Goal: Leave review/rating: Share an evaluation or opinion about a product, service, or content

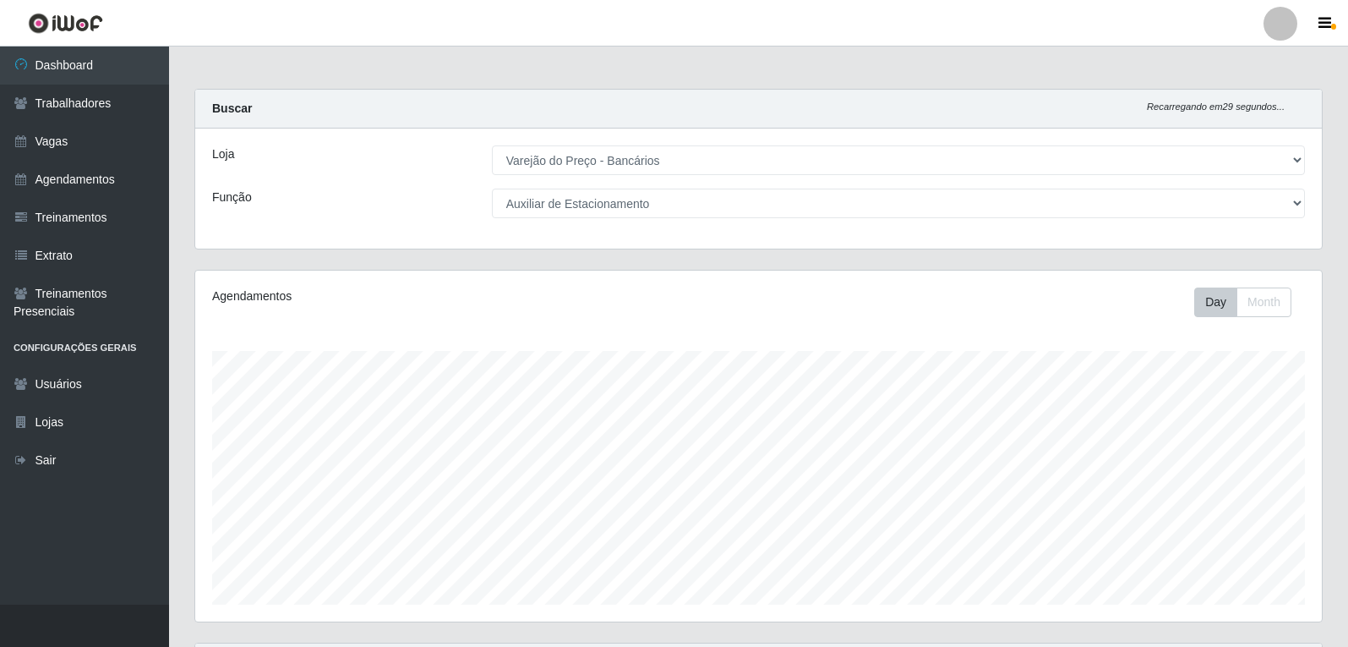
select select "157"
select select "4"
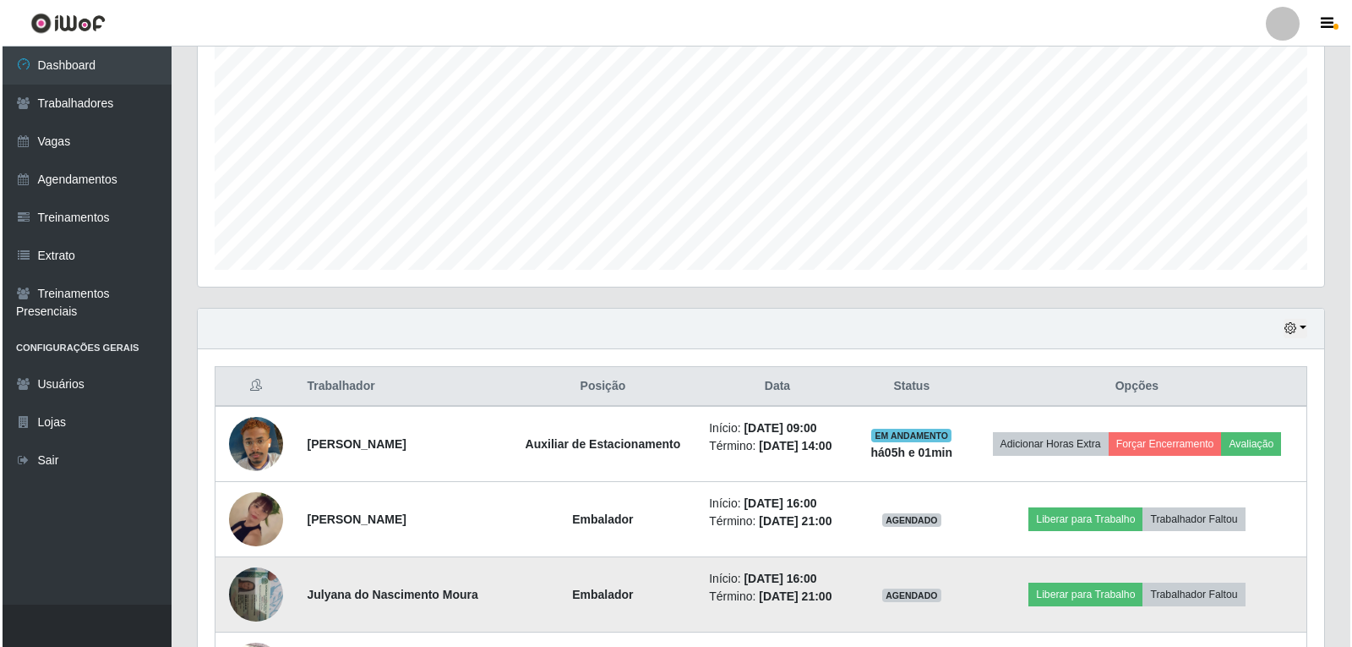
scroll to position [351, 1127]
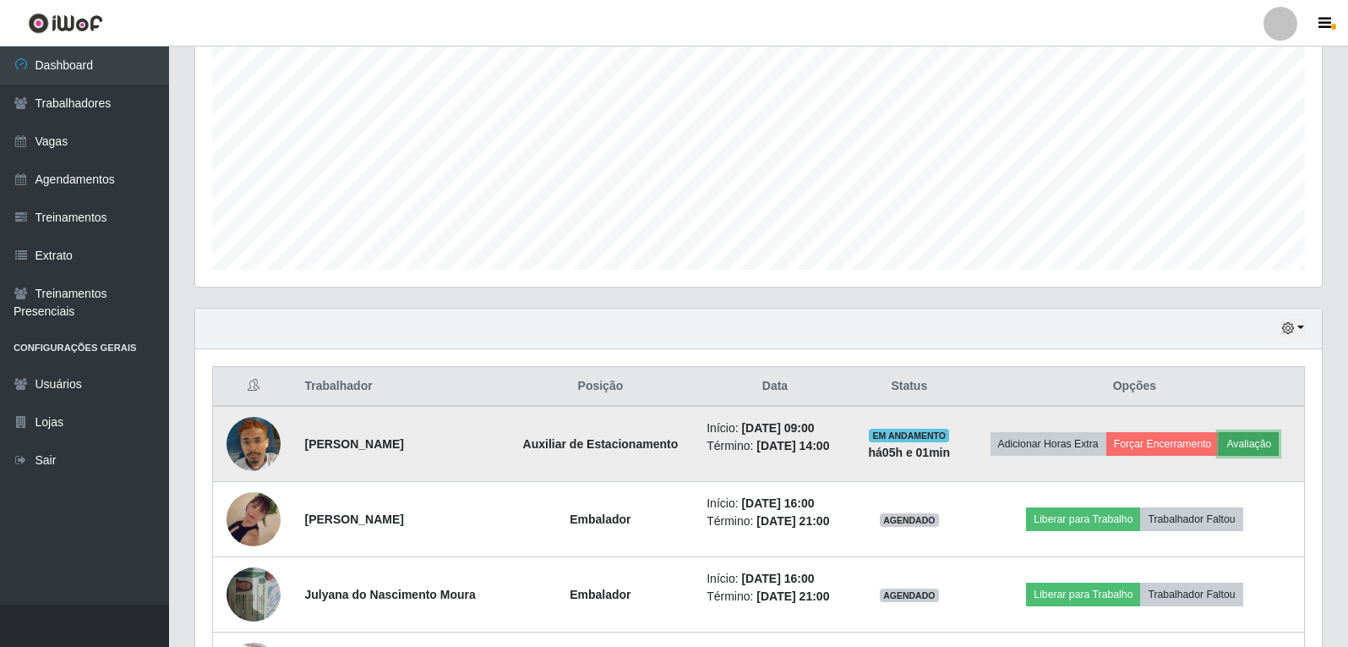
click at [1256, 448] on button "Avaliação" at bounding box center [1249, 444] width 60 height 24
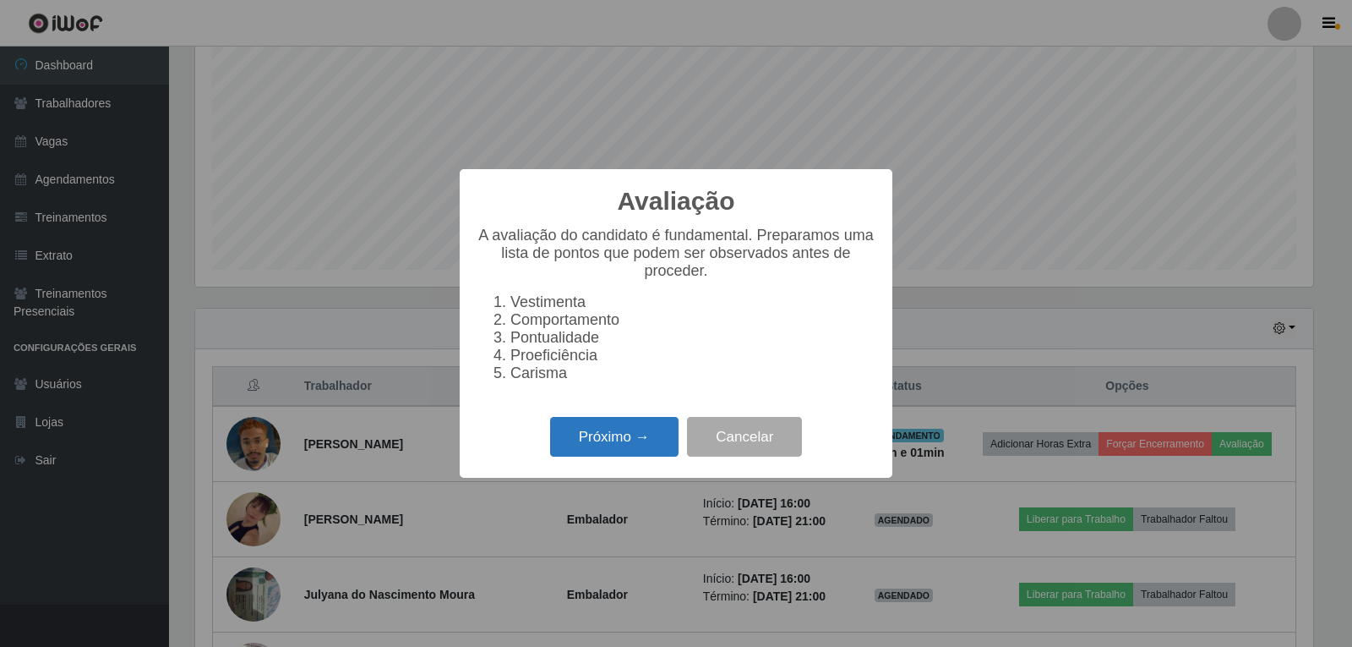
click at [587, 450] on button "Próximo →" at bounding box center [614, 437] width 128 height 40
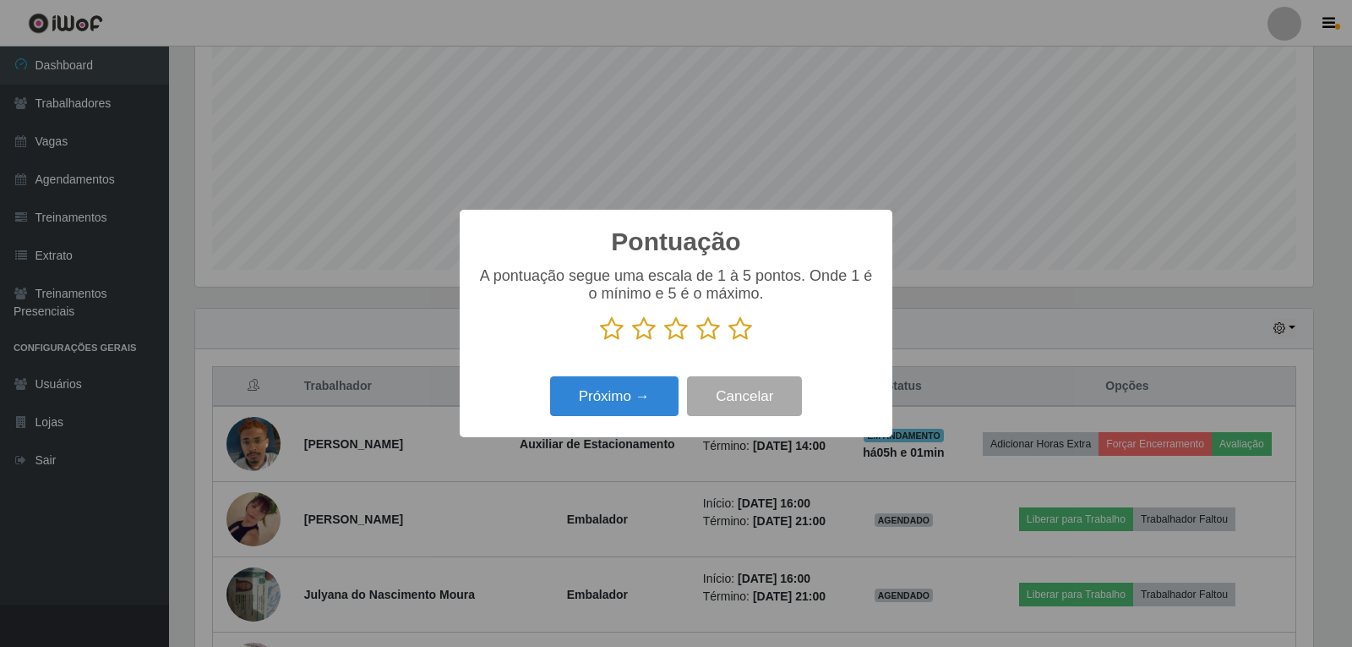
scroll to position [844825, 844057]
click at [745, 329] on icon at bounding box center [741, 328] width 24 height 25
click at [729, 341] on input "radio" at bounding box center [729, 341] width 0 height 0
click at [646, 390] on button "Próximo →" at bounding box center [614, 396] width 128 height 40
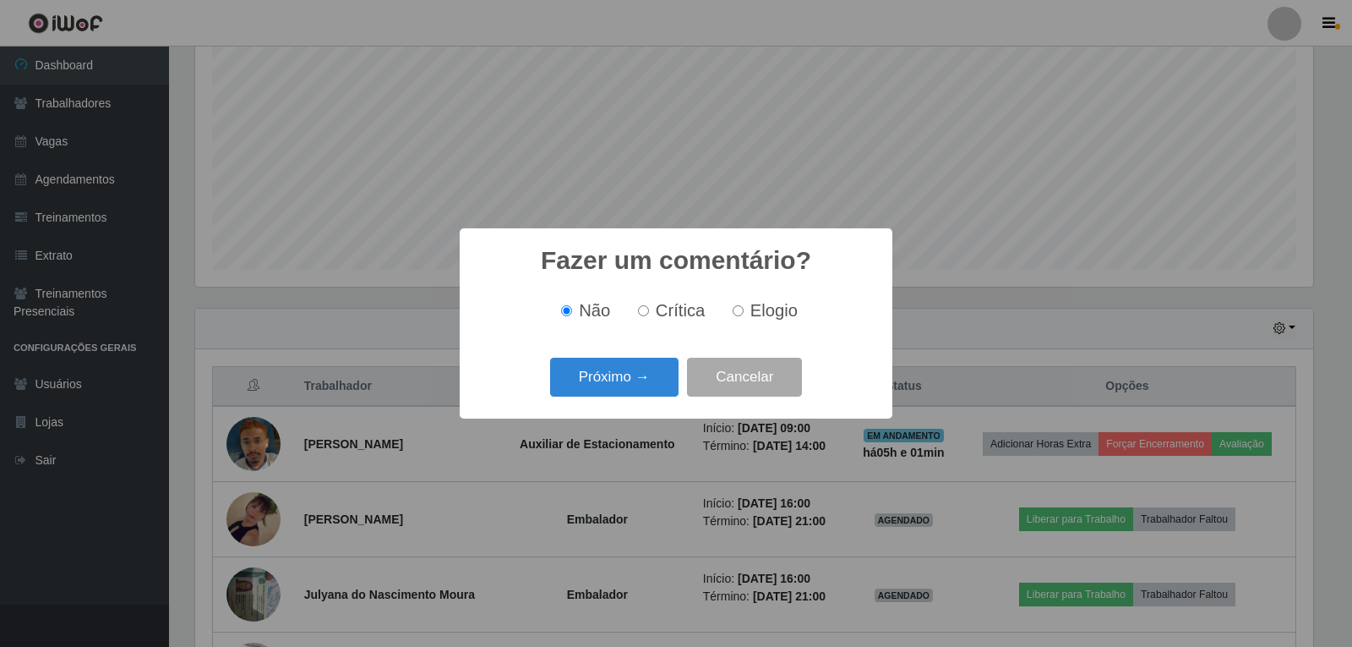
click at [646, 390] on button "Próximo →" at bounding box center [614, 378] width 128 height 40
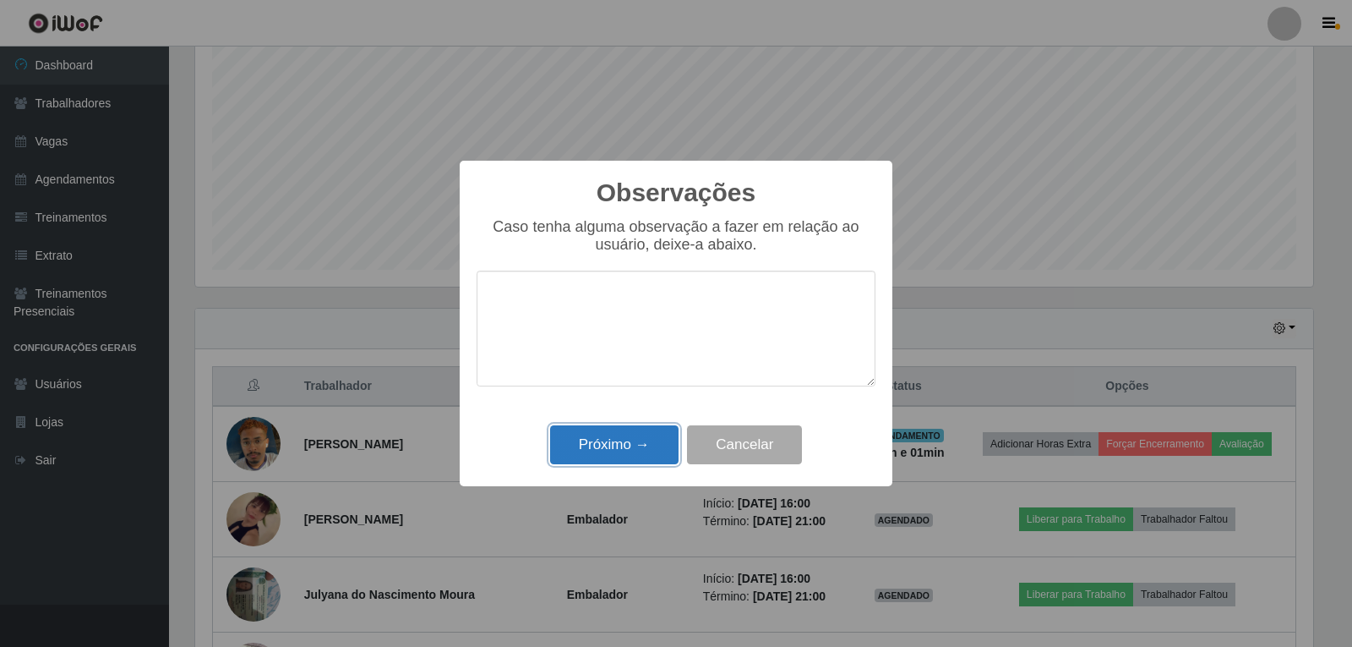
click at [621, 436] on button "Próximo →" at bounding box center [614, 445] width 128 height 40
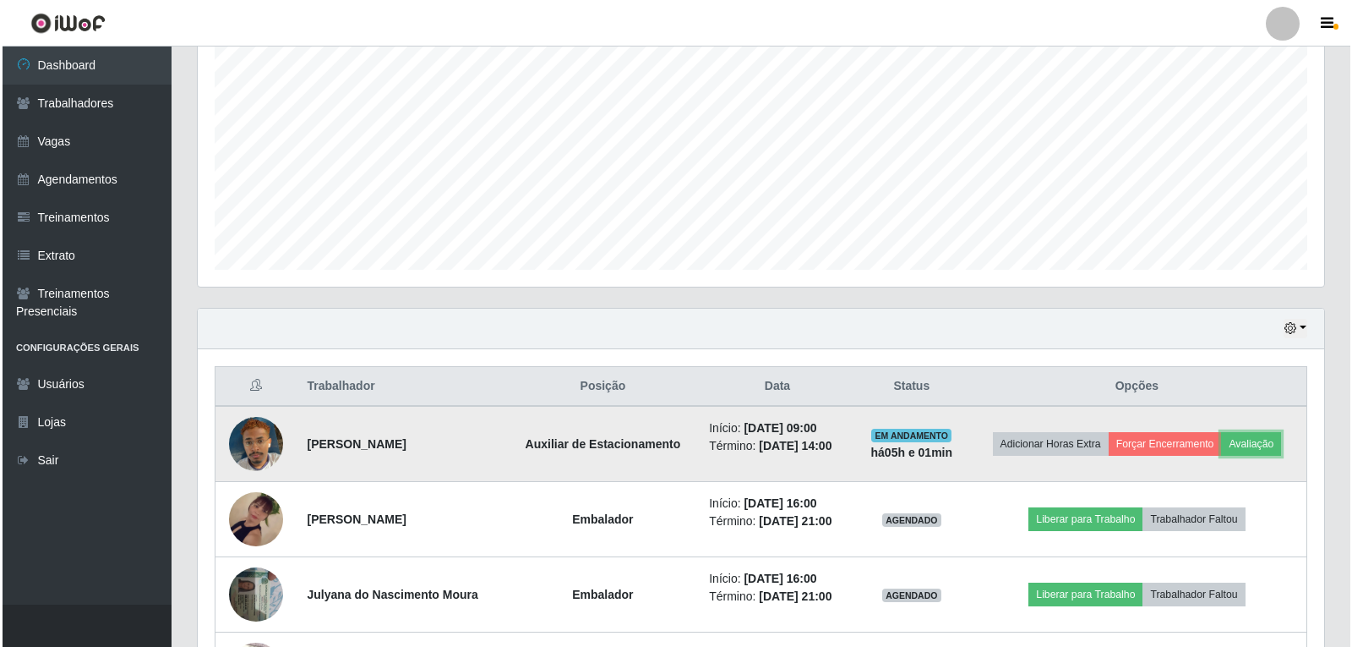
scroll to position [351, 1127]
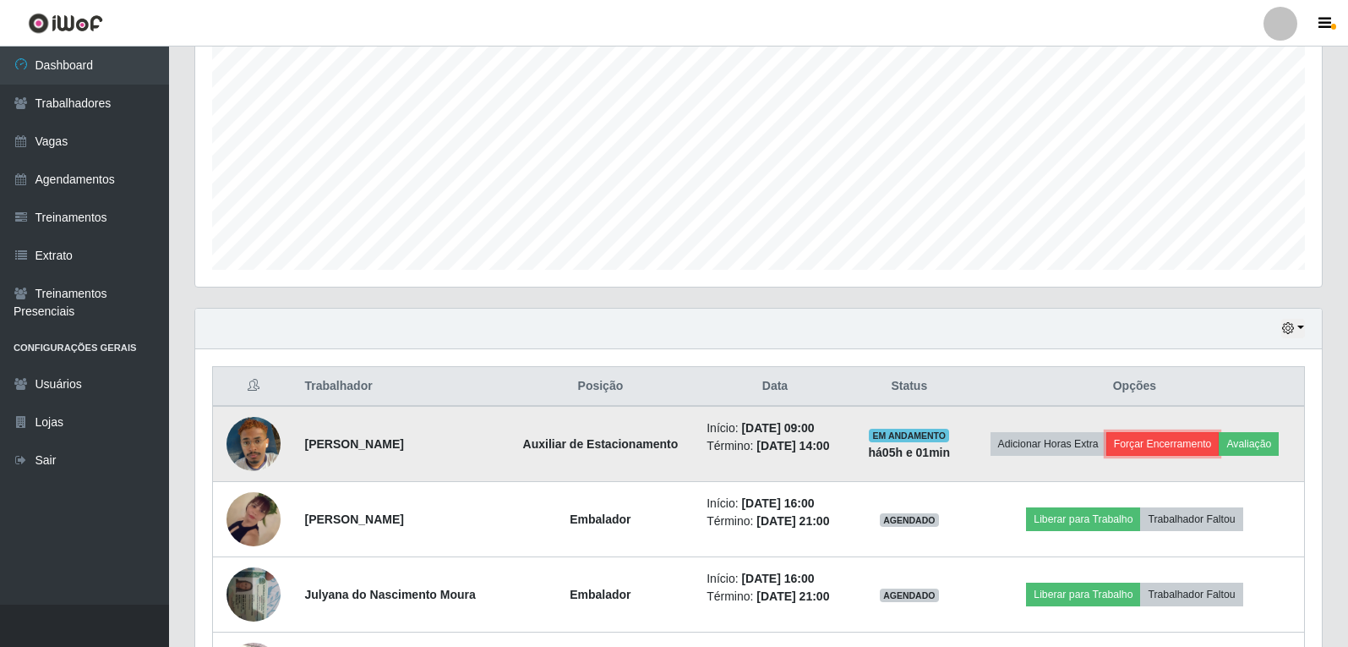
click at [1170, 454] on button "Forçar Encerramento" at bounding box center [1162, 444] width 113 height 24
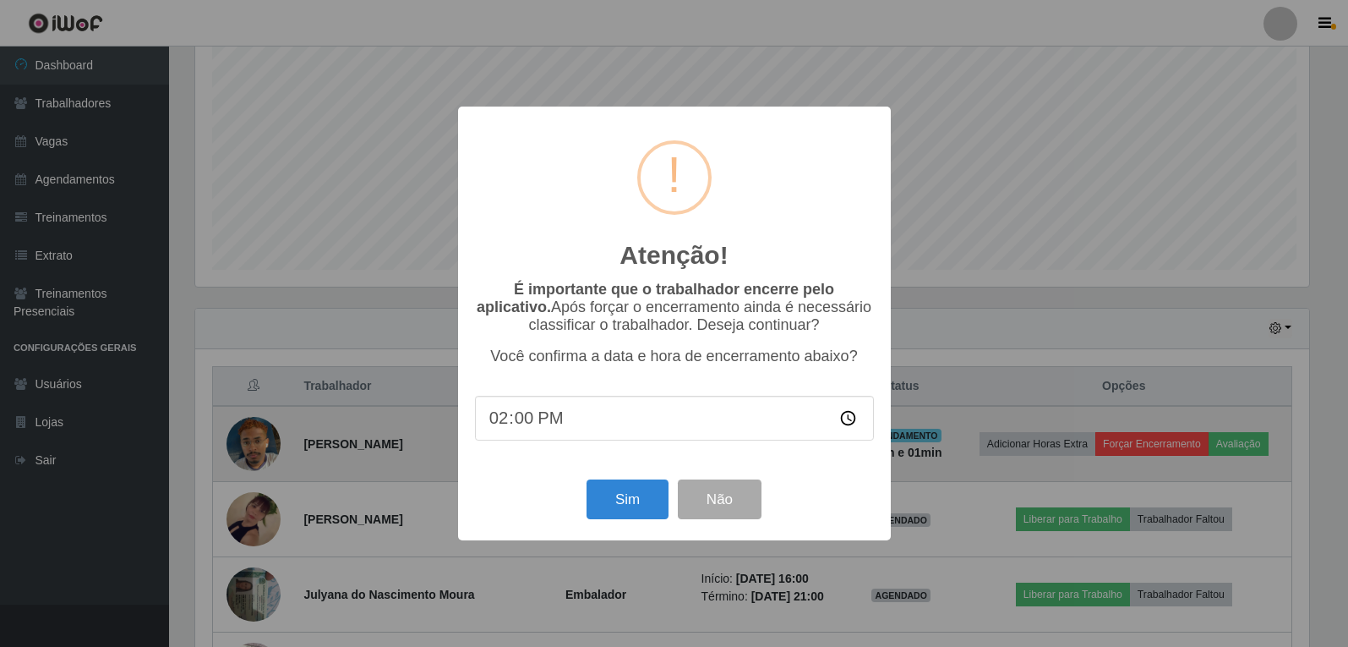
scroll to position [351, 1118]
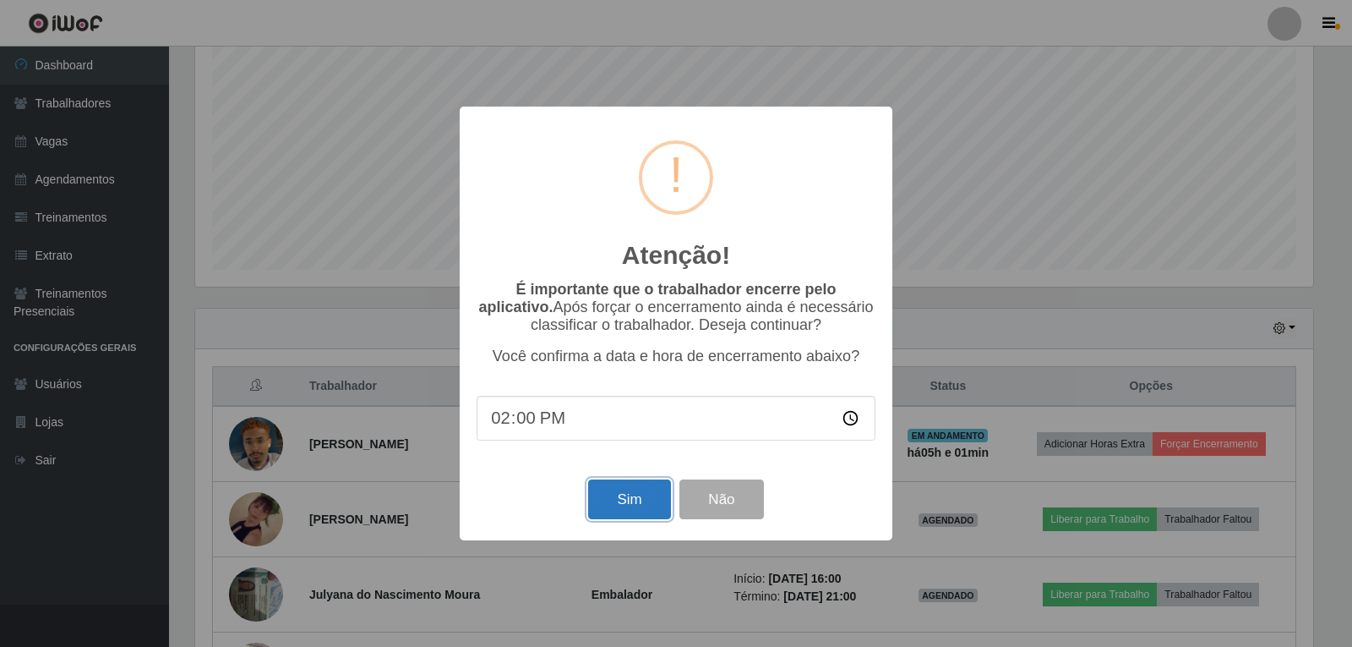
click at [625, 492] on button "Sim" at bounding box center [629, 499] width 82 height 40
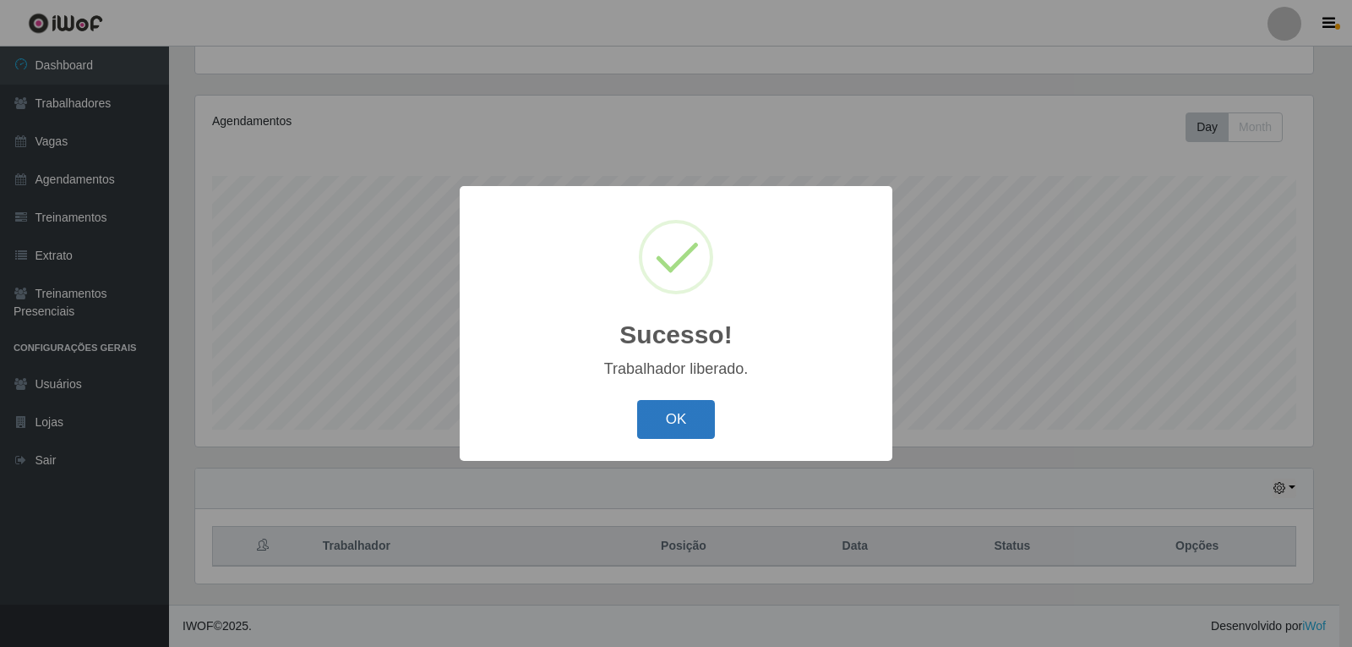
click at [696, 415] on button "OK" at bounding box center [676, 420] width 79 height 40
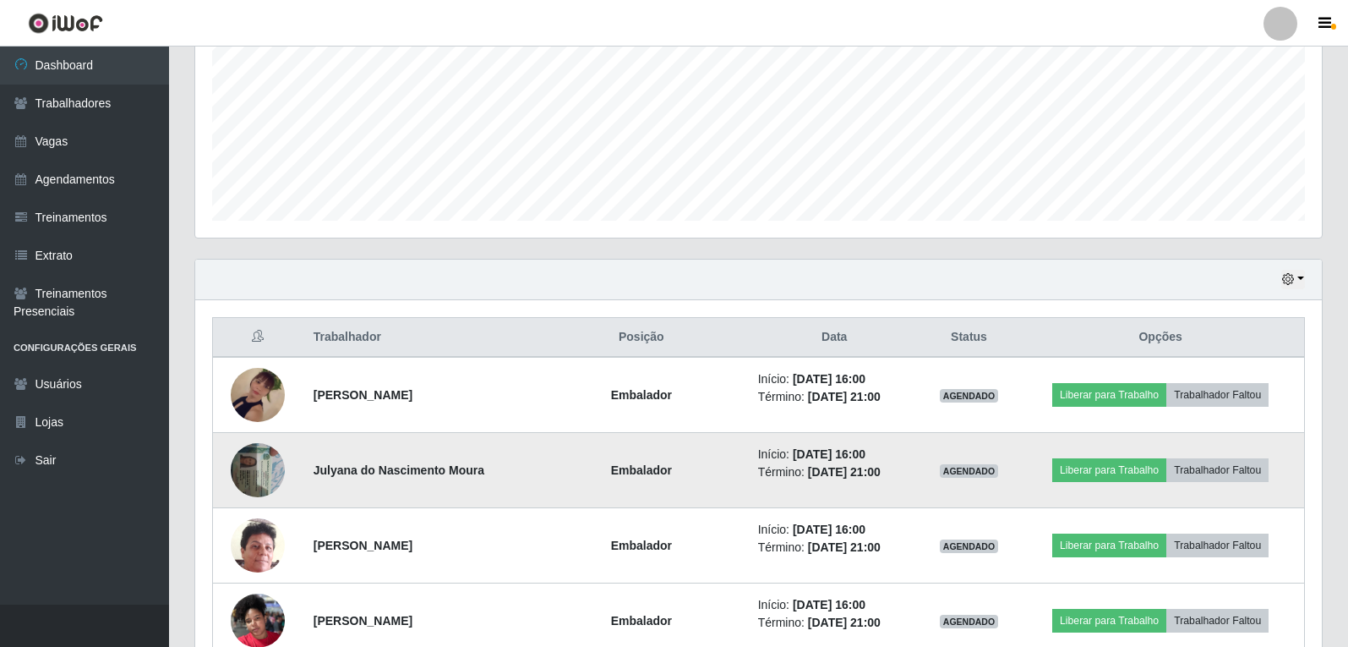
scroll to position [429, 0]
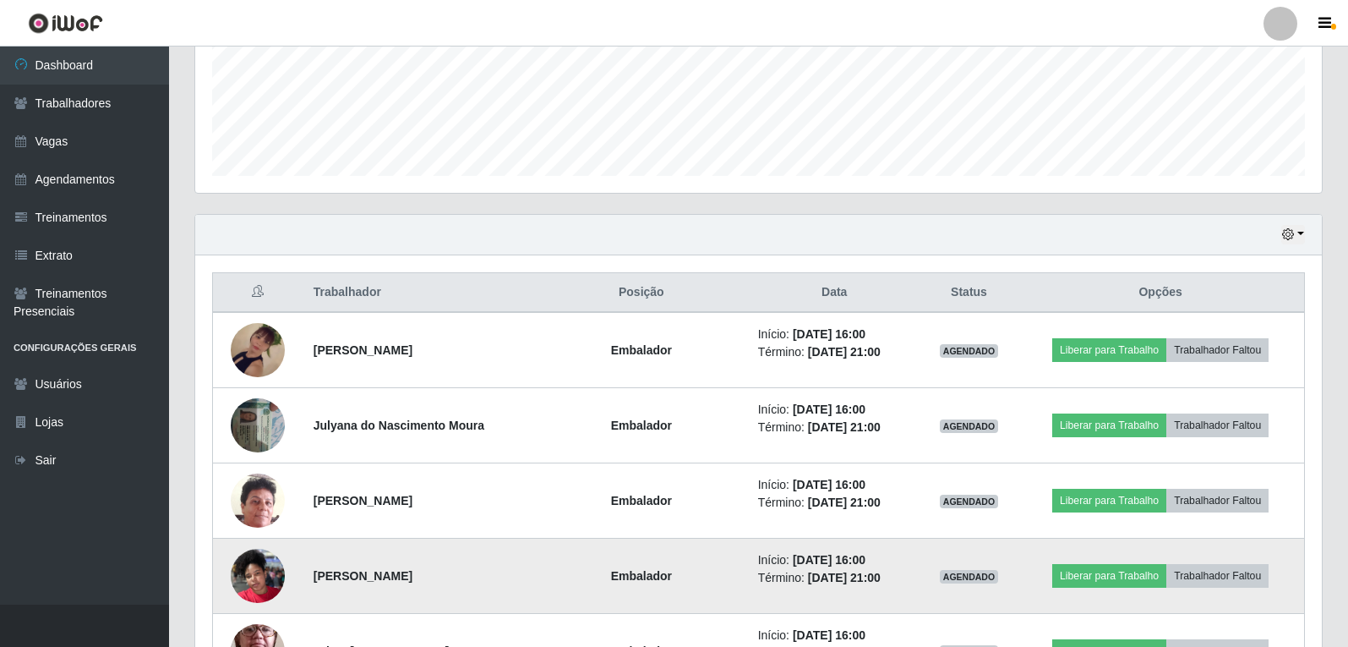
click at [1017, 549] on td "AGENDADO" at bounding box center [969, 575] width 96 height 75
